Goal: Use online tool/utility: Utilize a website feature to perform a specific function

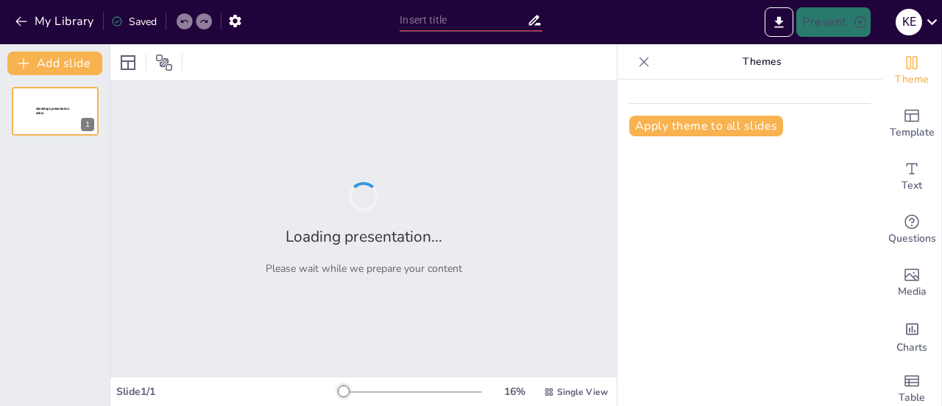
type input "ciclo menstrual"
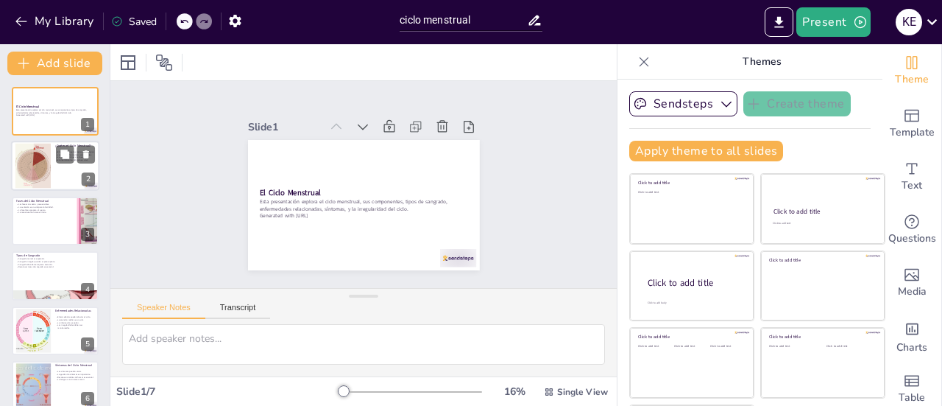
click at [35, 163] on div at bounding box center [32, 166] width 89 height 45
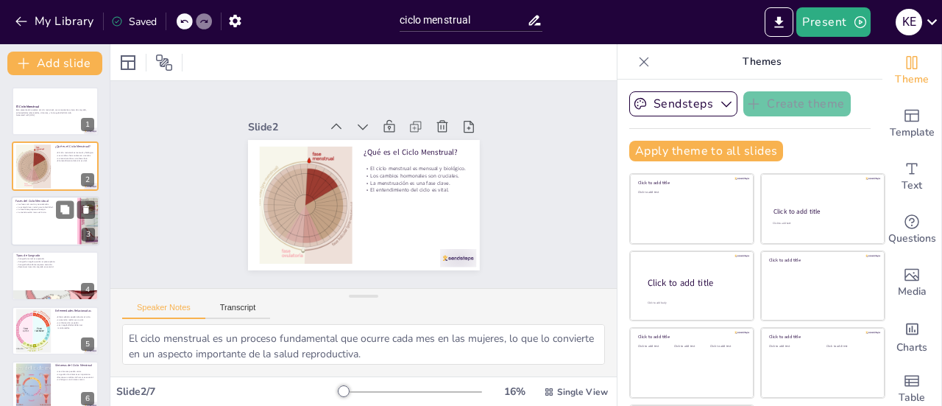
click at [30, 216] on div at bounding box center [55, 221] width 88 height 50
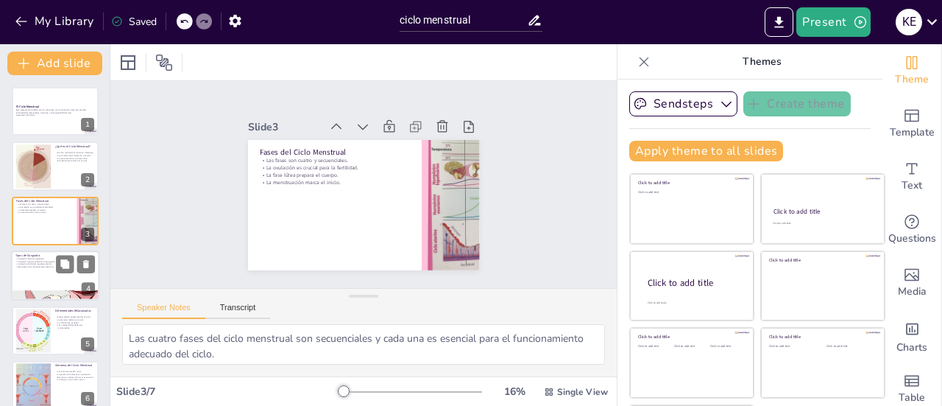
click at [24, 275] on div at bounding box center [55, 275] width 88 height 50
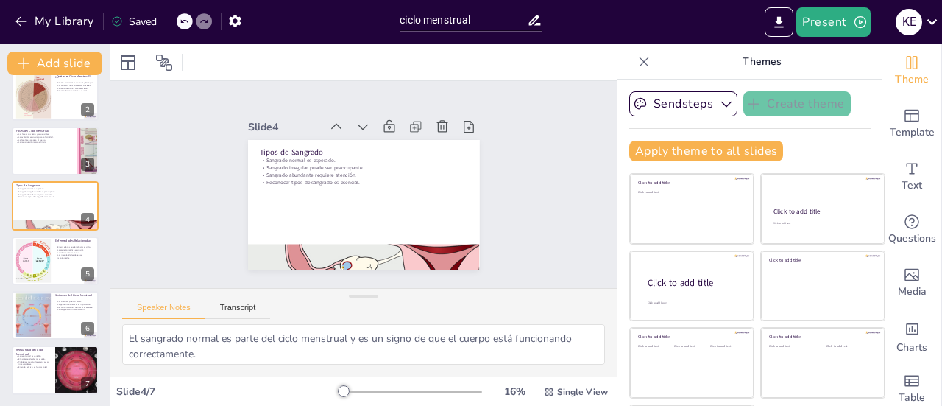
scroll to position [68, 0]
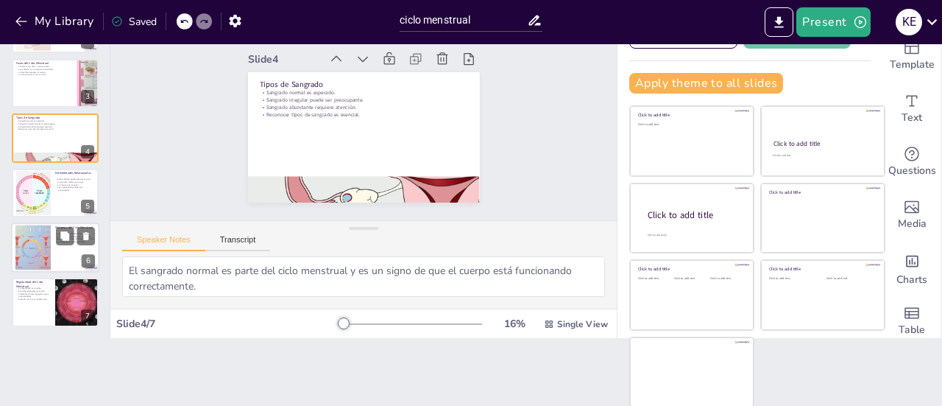
click at [63, 255] on div at bounding box center [55, 247] width 88 height 50
type textarea "La variación en los síntomas del ciclo menstrual es normal y cada mujer puede e…"
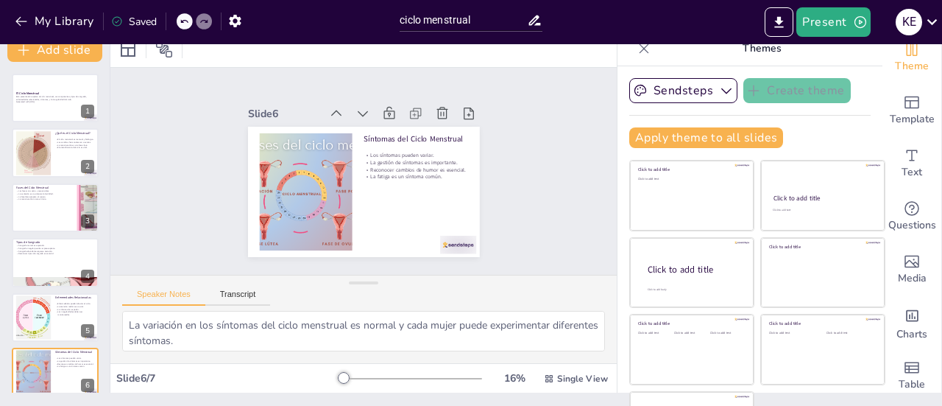
scroll to position [0, 0]
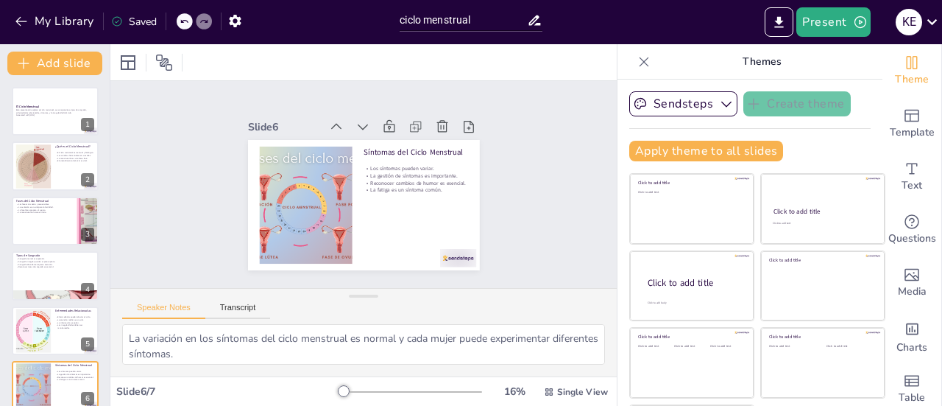
click at [46, 115] on p "Generated with [URL]" at bounding box center [55, 115] width 78 height 3
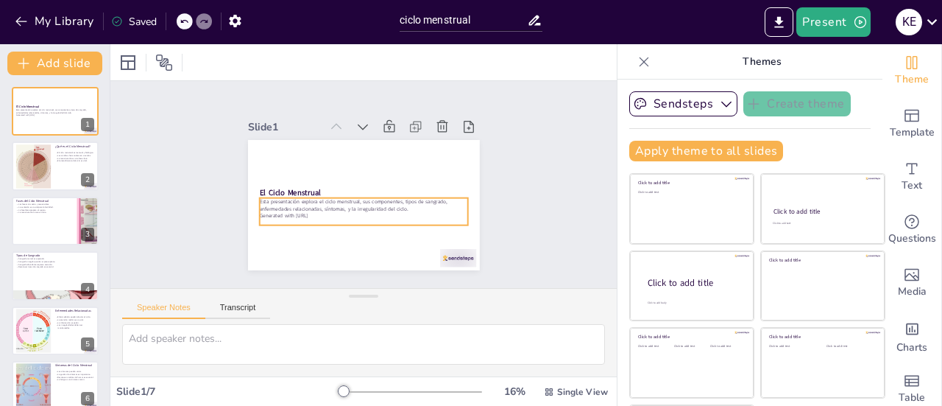
click at [257, 197] on p "Esta presentación explora el ciclo menstrual, sus componentes, tipos de sangrad…" at bounding box center [361, 205] width 209 height 36
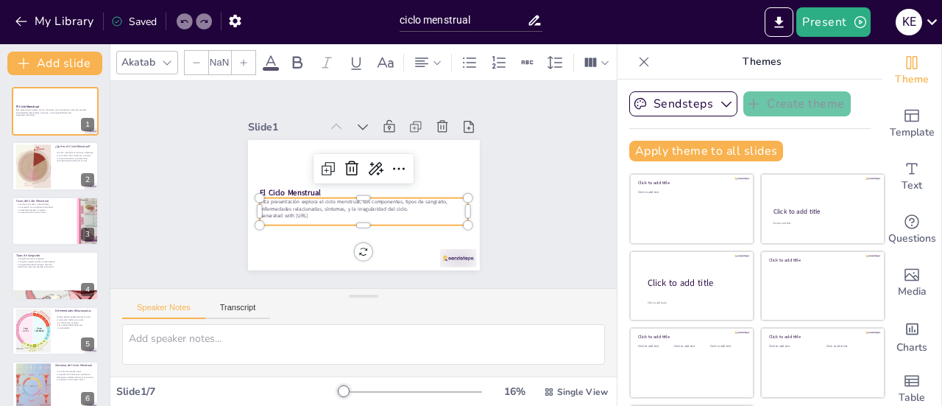
type input "32"
click at [57, 214] on button at bounding box center [65, 209] width 18 height 18
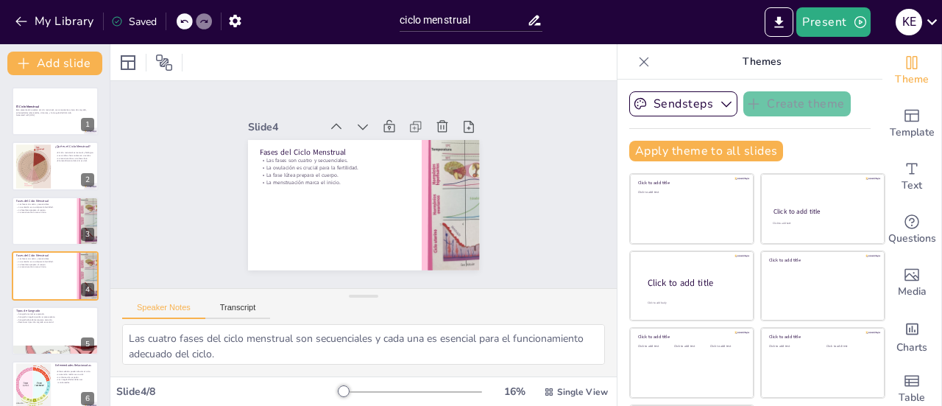
scroll to position [35, 0]
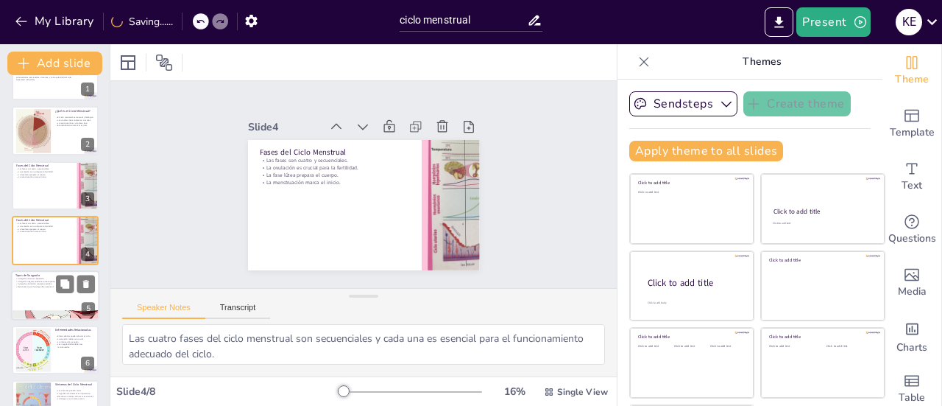
click at [56, 301] on div at bounding box center [55, 295] width 88 height 50
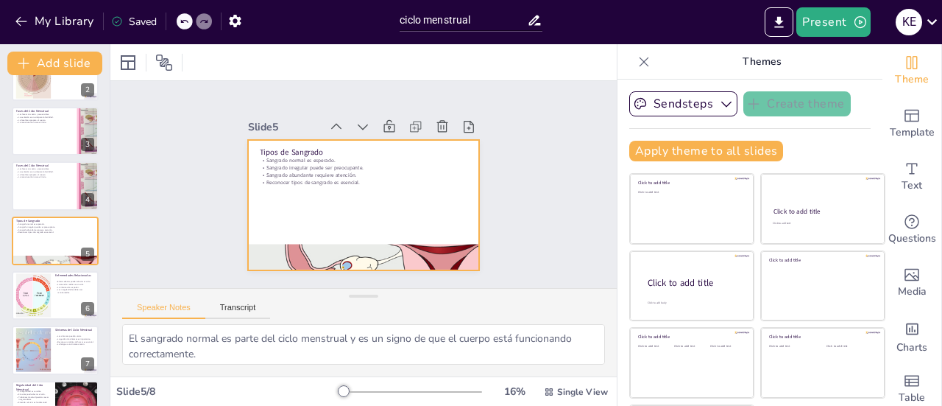
click at [350, 252] on div at bounding box center [356, 257] width 248 height 190
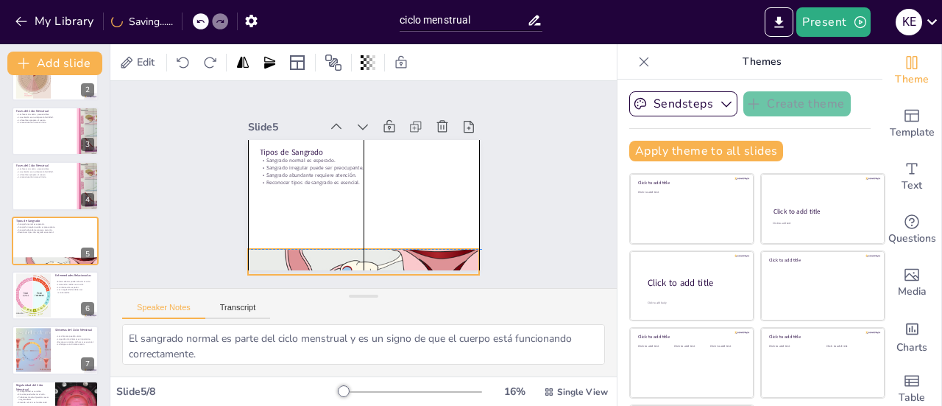
click at [353, 252] on div at bounding box center [356, 261] width 248 height 190
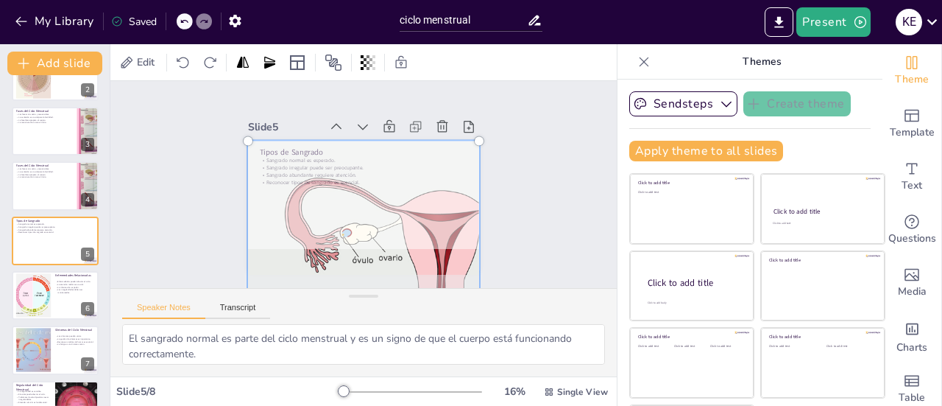
drag, startPoint x: 356, startPoint y: 232, endPoint x: 353, endPoint y: 194, distance: 38.4
click at [353, 194] on div at bounding box center [364, 224] width 250 height 185
drag, startPoint x: 231, startPoint y: 138, endPoint x: 271, endPoint y: 161, distance: 46.2
click at [271, 161] on div at bounding box center [364, 223] width 232 height 167
drag, startPoint x: 233, startPoint y: 137, endPoint x: 282, endPoint y: 177, distance: 63.4
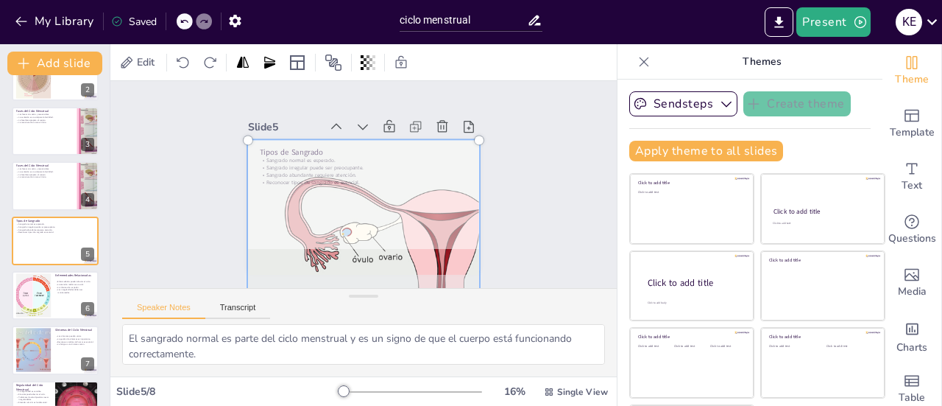
click at [282, 177] on div at bounding box center [330, 204] width 261 height 284
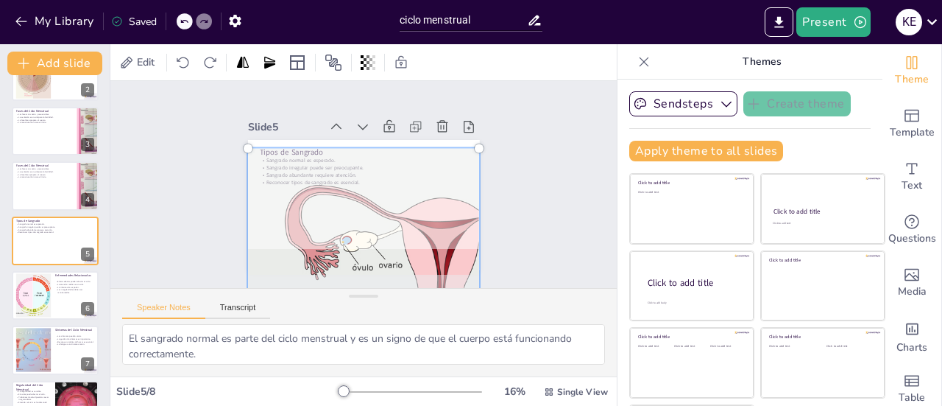
drag, startPoint x: 375, startPoint y: 239, endPoint x: 379, endPoint y: 247, distance: 8.9
click at [379, 247] on div at bounding box center [358, 232] width 267 height 210
drag, startPoint x: 229, startPoint y: 145, endPoint x: 338, endPoint y: 203, distance: 123.5
click at [338, 203] on div at bounding box center [359, 231] width 248 height 190
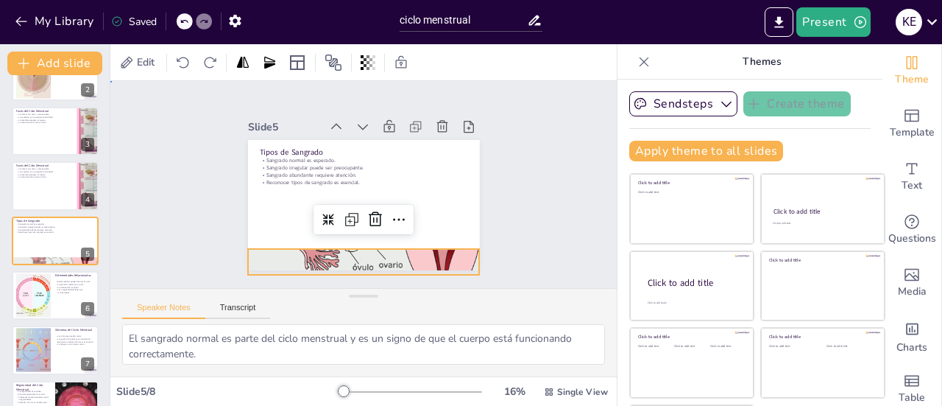
click at [511, 214] on div "Slide 1 El Ciclo Menstrual Esta presentación explora el ciclo menstrual, sus co…" at bounding box center [364, 184] width 526 height 258
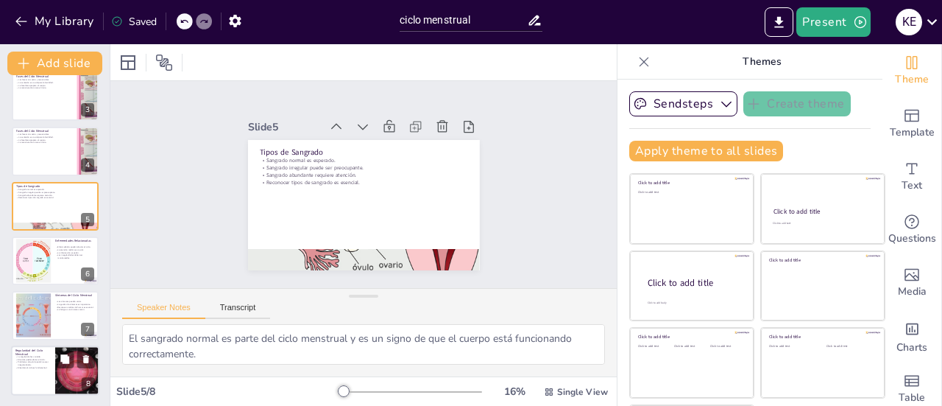
click at [41, 348] on p "Regularidad del Ciclo Menstrual" at bounding box center [32, 352] width 35 height 8
type textarea "La regularidad del ciclo menstrual es variable y puede cambiar con el tiempo o …"
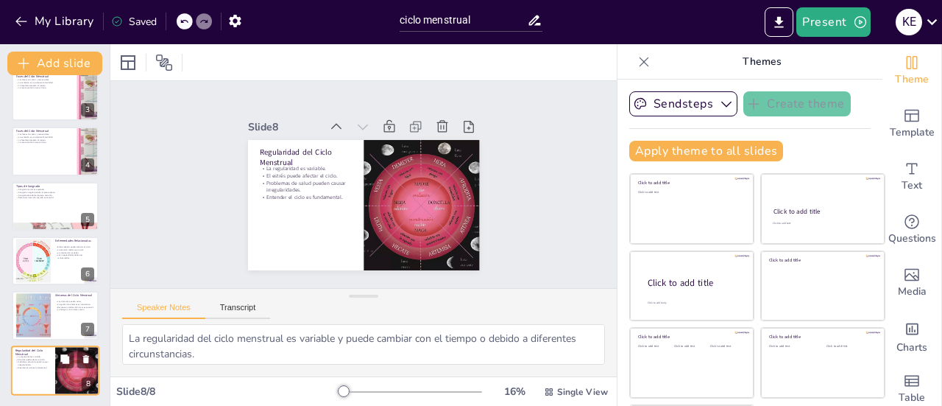
scroll to position [125, 0]
click at [386, 208] on div at bounding box center [387, 241] width 184 height 184
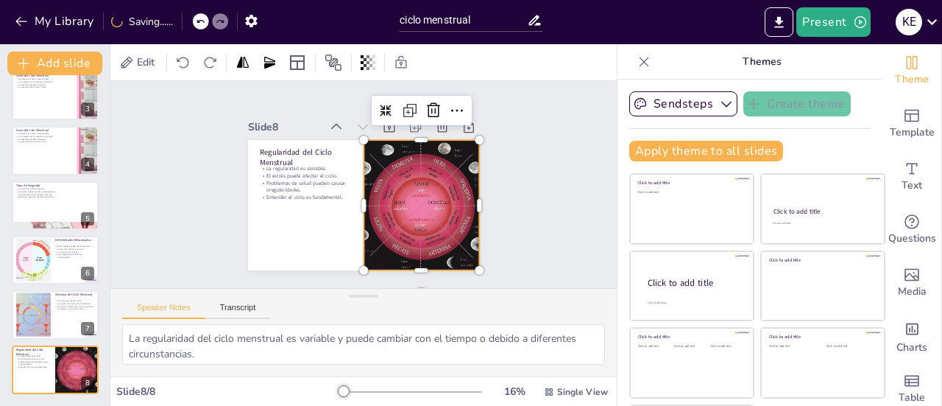
click at [495, 107] on div "Slide 1 El Ciclo Menstrual Esta presentación explora el ciclo menstrual, sus co…" at bounding box center [364, 183] width 331 height 203
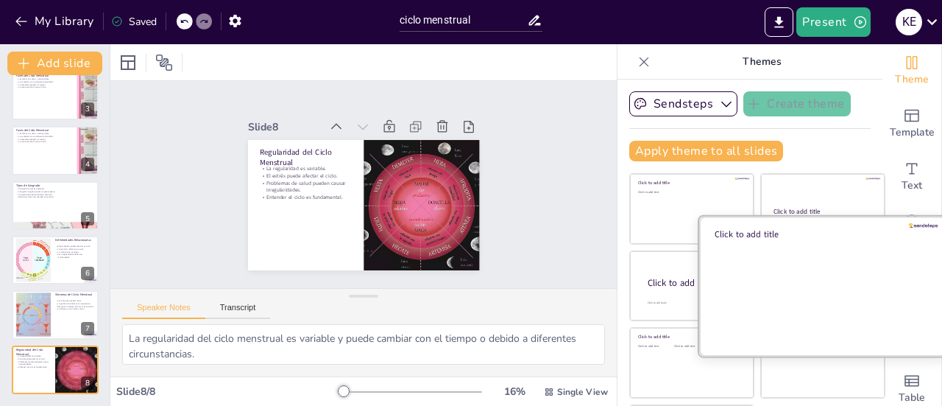
scroll to position [68, 0]
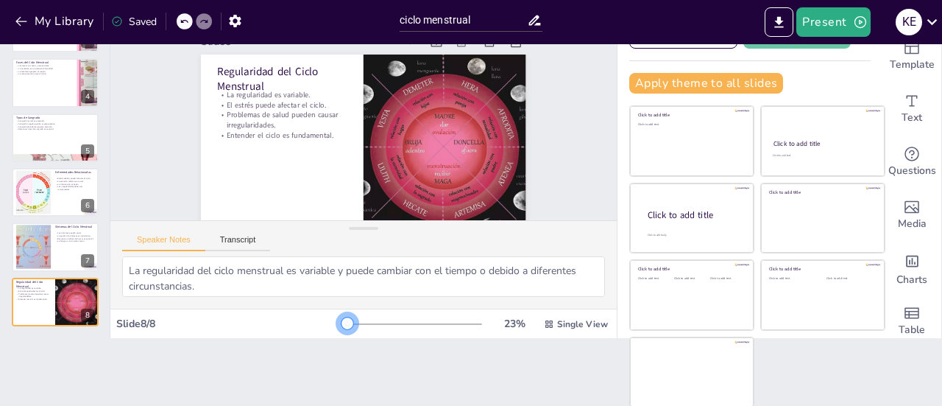
drag, startPoint x: 336, startPoint y: 326, endPoint x: 326, endPoint y: 320, distance: 11.2
click at [341, 320] on div at bounding box center [411, 324] width 141 height 12
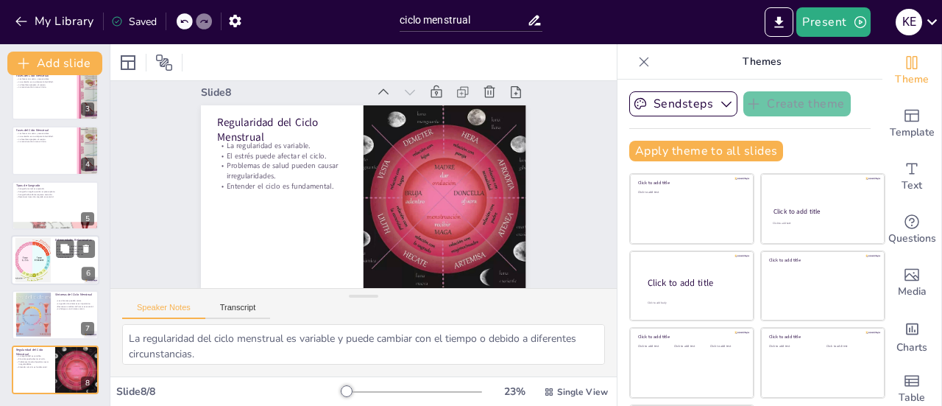
scroll to position [0, 0]
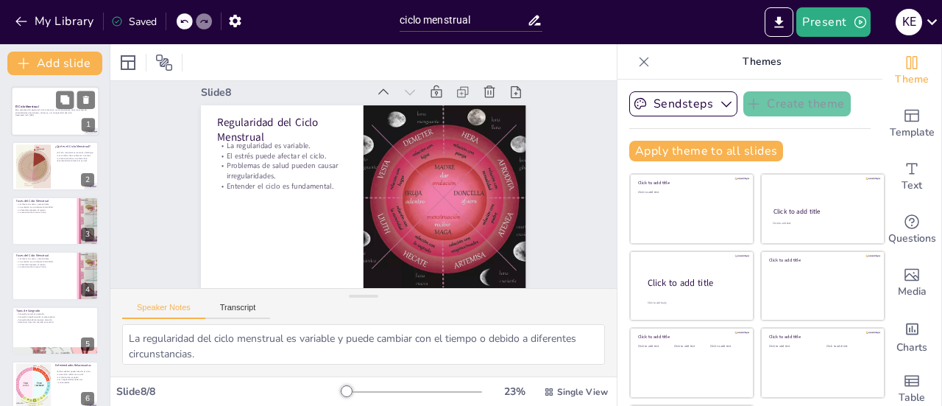
click at [55, 126] on div at bounding box center [55, 111] width 88 height 50
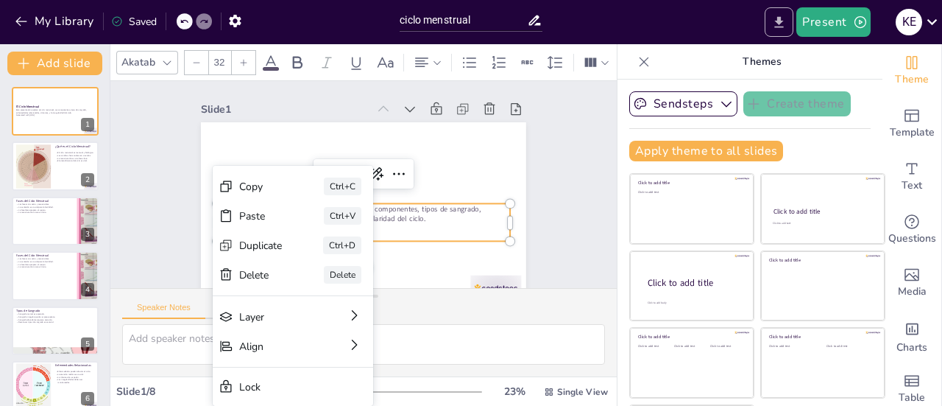
click at [780, 23] on icon "Export to PowerPoint" at bounding box center [779, 21] width 9 height 11
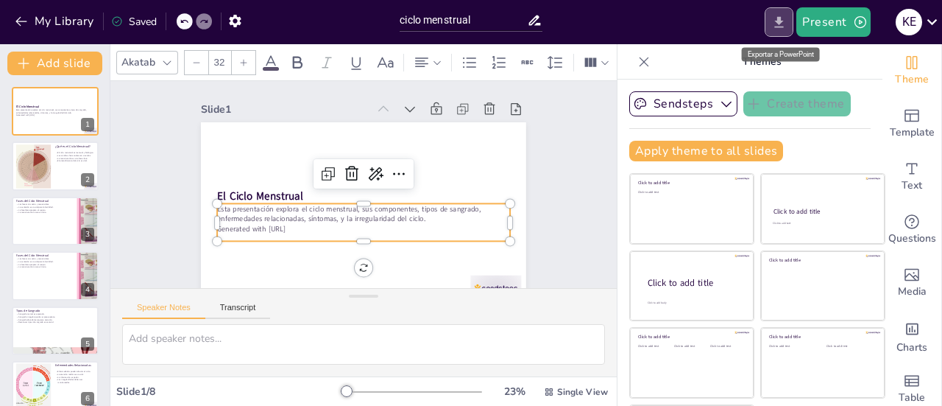
click at [780, 22] on icon "Export to PowerPoint" at bounding box center [779, 21] width 9 height 11
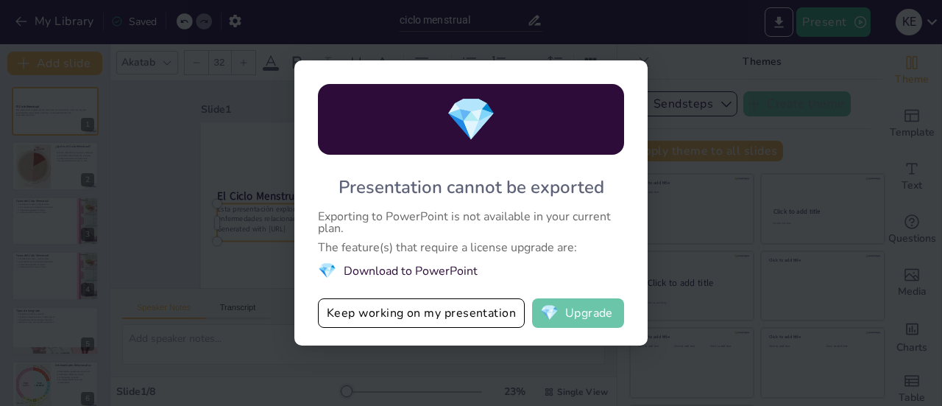
click at [560, 315] on button "💎 Upgrade" at bounding box center [578, 312] width 92 height 29
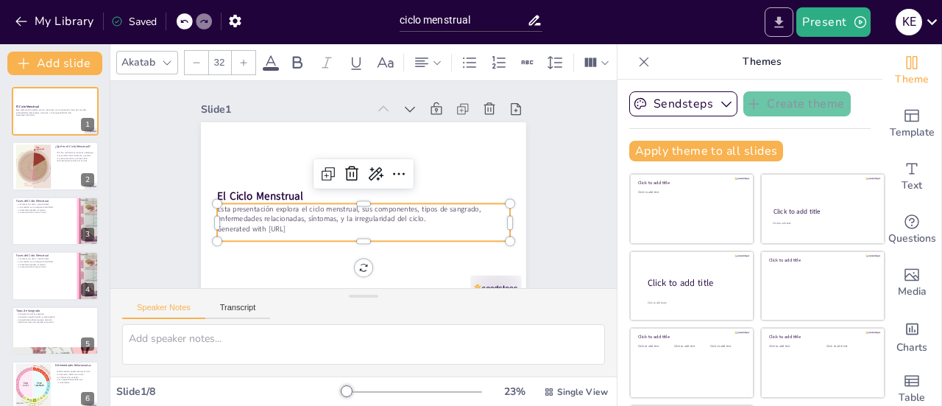
click at [786, 17] on icon "Export to PowerPoint" at bounding box center [779, 22] width 15 height 15
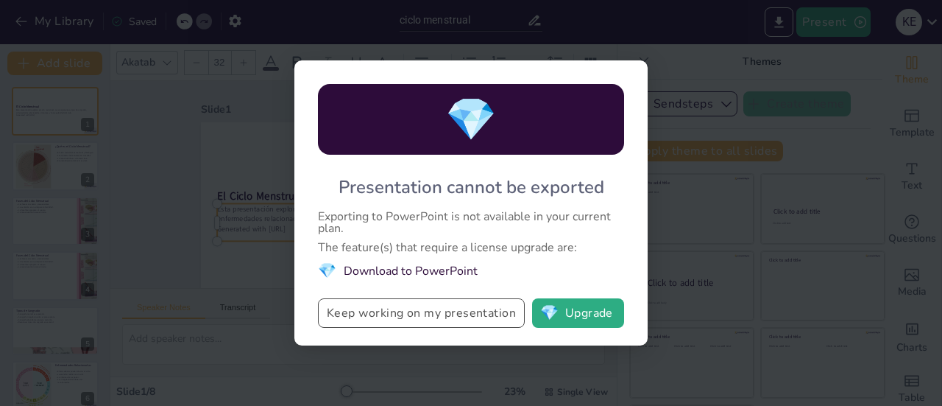
click at [368, 308] on button "Keep working on my presentation" at bounding box center [421, 312] width 207 height 29
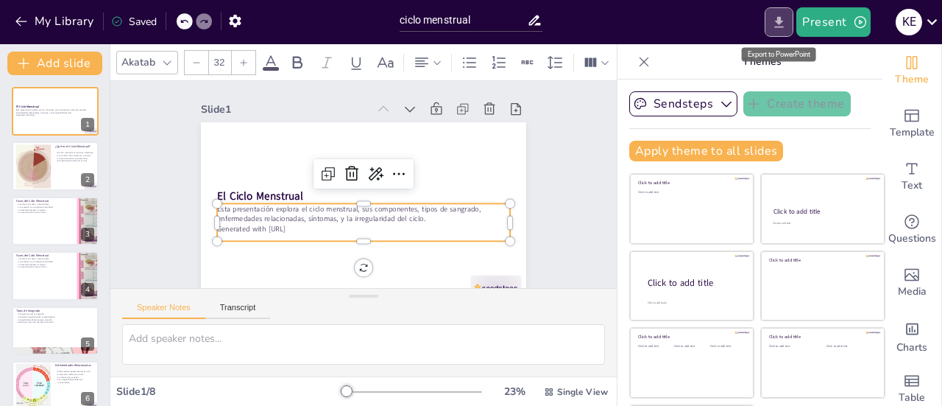
click at [784, 32] on button "Export to PowerPoint" at bounding box center [779, 21] width 29 height 29
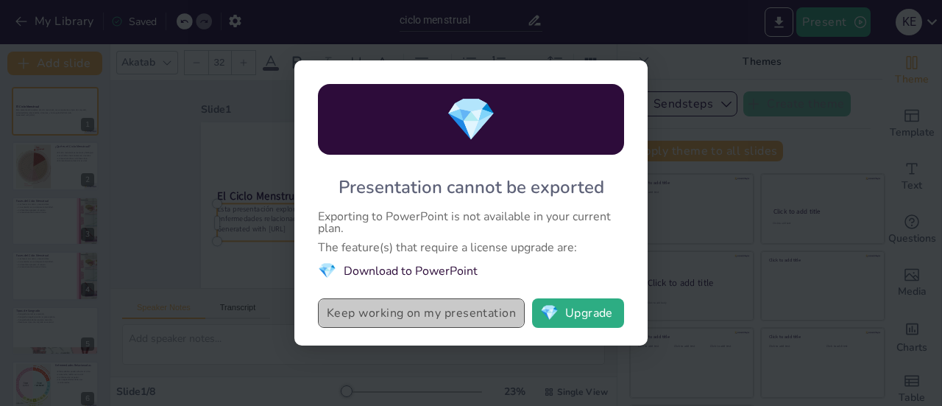
click at [388, 316] on button "Keep working on my presentation" at bounding box center [421, 312] width 207 height 29
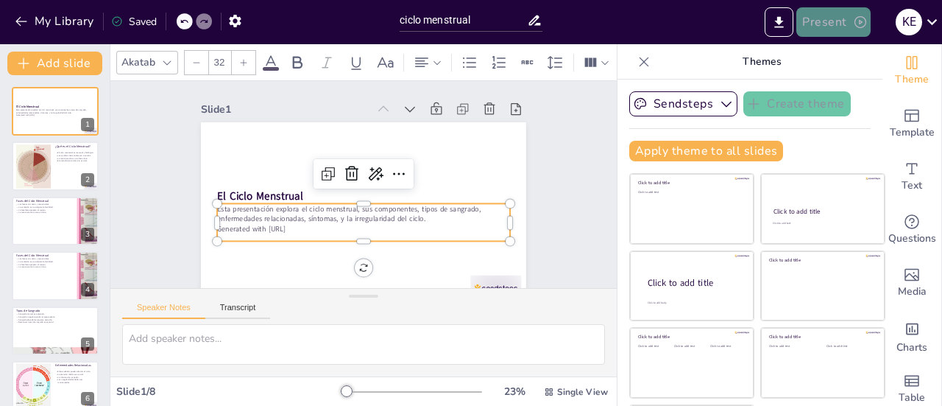
click at [833, 21] on button "Present" at bounding box center [834, 21] width 74 height 29
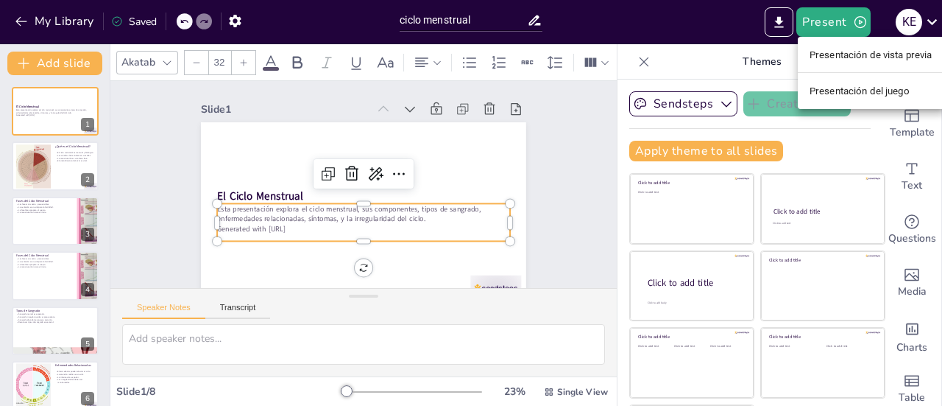
drag, startPoint x: 912, startPoint y: 20, endPoint x: 931, endPoint y: 20, distance: 18.4
click at [916, 20] on div at bounding box center [471, 203] width 942 height 406
click at [931, 20] on div "Presentación de vista previa Presentación del juego" at bounding box center [471, 203] width 942 height 406
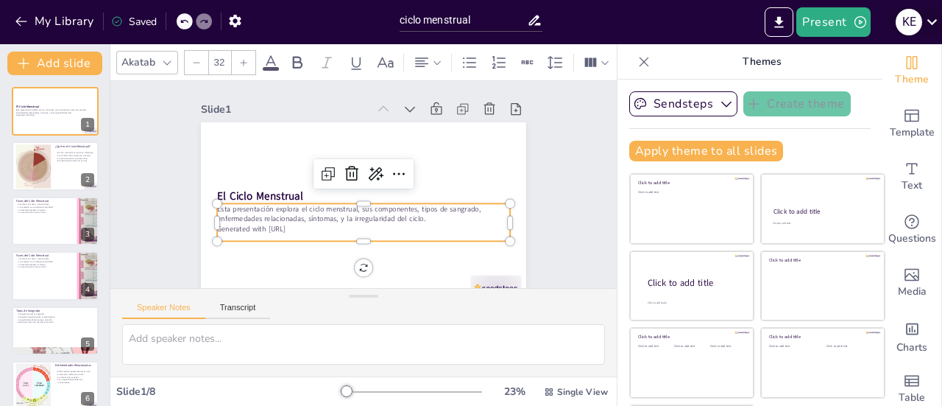
click at [932, 21] on icon at bounding box center [933, 22] width 20 height 20
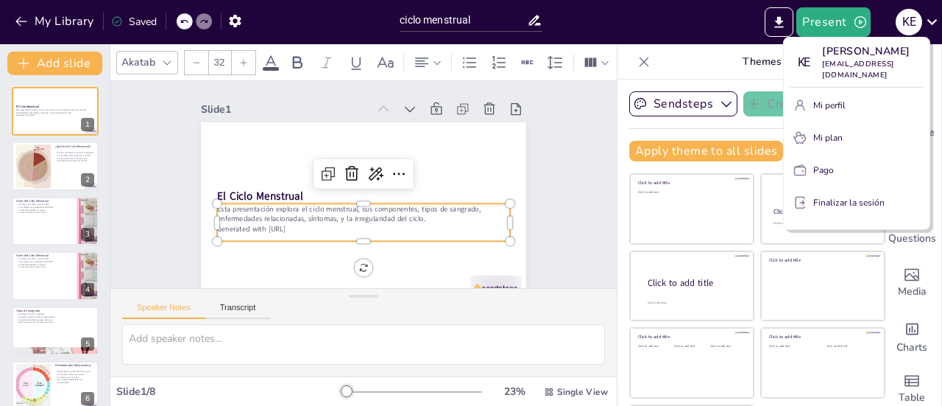
click at [209, 207] on div at bounding box center [471, 203] width 942 height 406
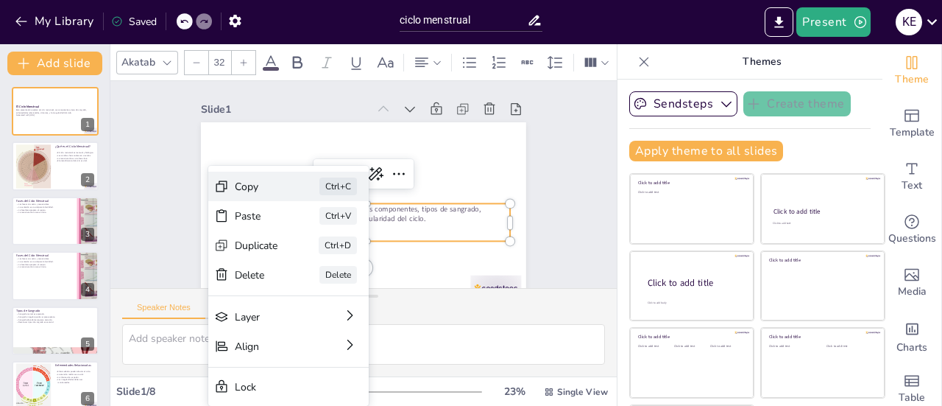
click at [308, 247] on div "Copy Ctrl+C" at bounding box center [389, 270] width 163 height 46
